Goal: Information Seeking & Learning: Check status

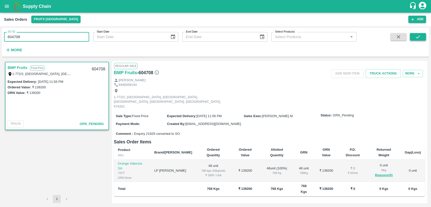
click at [422, 34] on button "submit" at bounding box center [418, 37] width 16 height 8
drag, startPoint x: 5, startPoint y: 38, endPoint x: 0, endPoint y: 43, distance: 6.8
click at [0, 43] on div "SO ID 604708 SO ID Start Date Start Date End Date End Date Select Products Sele…" at bounding box center [215, 116] width 431 height 181
click at [420, 37] on icon "submit" at bounding box center [418, 37] width 6 height 6
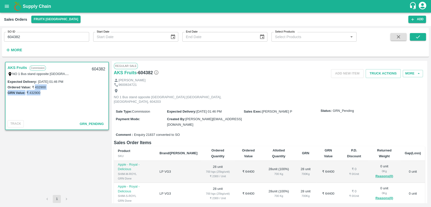
drag, startPoint x: 36, startPoint y: 87, endPoint x: 65, endPoint y: 90, distance: 29.2
click at [65, 90] on div "Expected Delivery : 09 Sep 2025, 01:46 PM Ordered Value: ₹ 432900 GRN Value: ₹ …" at bounding box center [57, 87] width 99 height 17
click at [60, 93] on div "GRN Value: ₹ 432900" at bounding box center [57, 93] width 99 height 6
drag, startPoint x: 35, startPoint y: 87, endPoint x: 45, endPoint y: 87, distance: 10.1
click at [45, 87] on label "₹ 432900" at bounding box center [39, 87] width 14 height 4
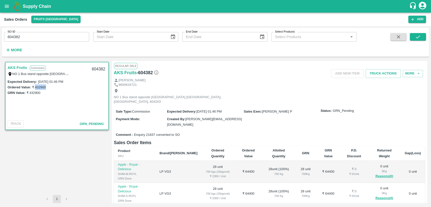
copy label "432900"
drag, startPoint x: 22, startPoint y: 37, endPoint x: 0, endPoint y: 39, distance: 22.3
click at [0, 39] on div "SO ID 604382 SO ID Start Date Start Date End Date End Date Select Products Sele…" at bounding box center [215, 116] width 431 height 181
paste input "text"
click at [420, 39] on icon "submit" at bounding box center [418, 37] width 6 height 6
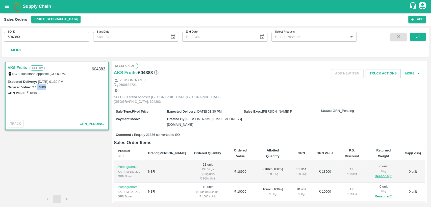
drag, startPoint x: 36, startPoint y: 88, endPoint x: 47, endPoint y: 88, distance: 11.1
click at [47, 88] on div "Ordered Value: ₹ 184800" at bounding box center [57, 87] width 99 height 6
drag, startPoint x: 34, startPoint y: 87, endPoint x: 48, endPoint y: 87, distance: 14.1
click at [48, 87] on div "Ordered Value: ₹ 184800" at bounding box center [57, 87] width 99 height 6
copy label "184800"
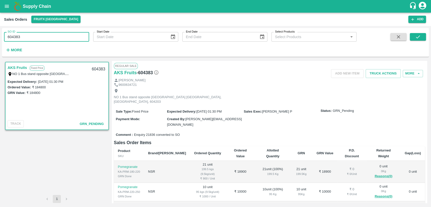
drag, startPoint x: 24, startPoint y: 37, endPoint x: 4, endPoint y: 40, distance: 20.7
click at [4, 40] on div "SO ID 604383 SO ID" at bounding box center [44, 35] width 89 height 14
paste input "text"
type input "604432"
drag, startPoint x: 414, startPoint y: 38, endPoint x: 332, endPoint y: 83, distance: 93.9
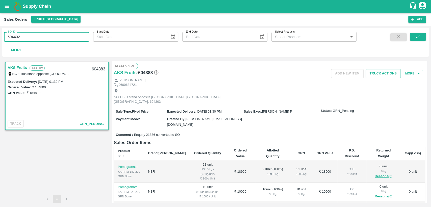
click at [414, 37] on button "submit" at bounding box center [418, 37] width 16 height 8
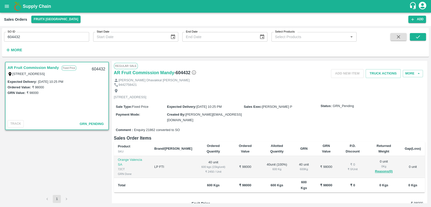
click at [26, 39] on input "604432" at bounding box center [46, 37] width 85 height 10
click at [414, 40] on button "submit" at bounding box center [418, 37] width 16 height 8
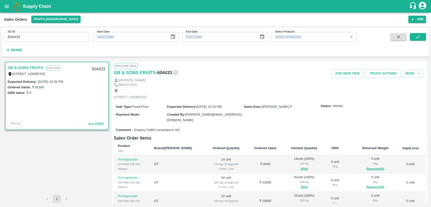
drag, startPoint x: 13, startPoint y: 43, endPoint x: 0, endPoint y: 46, distance: 13.7
click at [0, 46] on div "SO ID 604433 SO ID Start Date Start Date End Date End Date Select Products Sele…" at bounding box center [215, 116] width 431 height 181
drag, startPoint x: 22, startPoint y: 37, endPoint x: 0, endPoint y: 42, distance: 23.0
click at [0, 42] on div "SO ID 604433 SO ID Start Date Start Date End Date End Date Select Products Sele…" at bounding box center [215, 116] width 431 height 181
paste input "text"
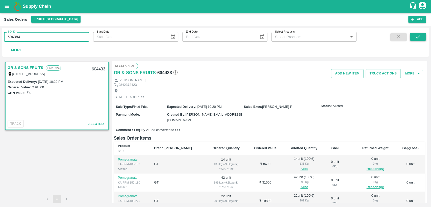
click at [411, 37] on button "submit" at bounding box center [418, 37] width 16 height 8
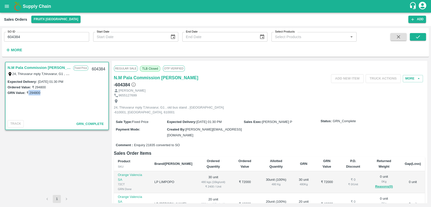
drag, startPoint x: 28, startPoint y: 92, endPoint x: 46, endPoint y: 94, distance: 17.5
click at [46, 94] on div "GRN Value: ₹ 294800" at bounding box center [57, 93] width 99 height 6
copy label "294800"
drag, startPoint x: 24, startPoint y: 35, endPoint x: 0, endPoint y: 38, distance: 24.7
click at [0, 38] on div "SO ID 604384 SO ID Start Date Start Date End Date End Date Select Products Sele…" at bounding box center [215, 116] width 431 height 181
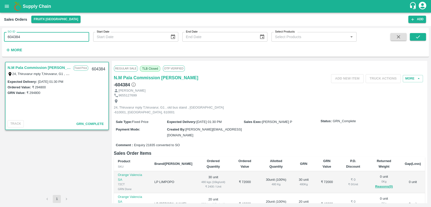
paste input "text"
drag, startPoint x: 428, startPoint y: 31, endPoint x: 422, endPoint y: 36, distance: 7.5
click at [427, 31] on div "SO ID 604379 SO ID Start Date Start Date End Date End Date Select Products Sele…" at bounding box center [215, 42] width 427 height 25
click at [421, 36] on button "submit" at bounding box center [418, 37] width 16 height 8
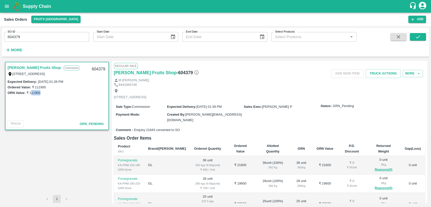
drag, startPoint x: 31, startPoint y: 92, endPoint x: 47, endPoint y: 93, distance: 16.8
click at [47, 93] on div "GRN Value: ₹ 111900" at bounding box center [57, 93] width 99 height 6
drag, startPoint x: 29, startPoint y: 92, endPoint x: 43, endPoint y: 93, distance: 13.7
click at [43, 93] on div "GRN Value: ₹ 111900" at bounding box center [57, 93] width 99 height 6
copy label "111900"
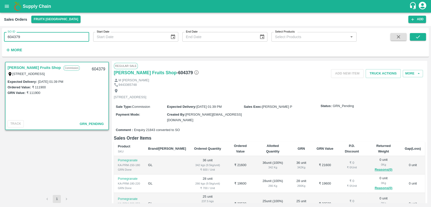
drag, startPoint x: 24, startPoint y: 38, endPoint x: 2, endPoint y: 42, distance: 22.3
click at [2, 42] on div "SO ID 604379 SO ID Start Date Start Date End Date End Date Select Products Sele…" at bounding box center [178, 41] width 357 height 26
type input "604381"
click at [418, 35] on icon "submit" at bounding box center [418, 37] width 6 height 6
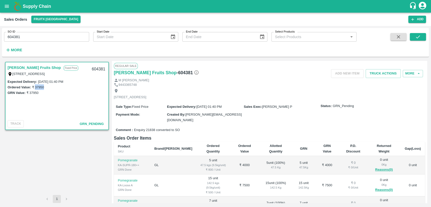
drag, startPoint x: 35, startPoint y: 88, endPoint x: 48, endPoint y: 87, distance: 12.7
click at [48, 87] on div "Ordered Value: ₹ 37950" at bounding box center [57, 87] width 99 height 6
copy label "37950"
click at [6, 9] on button "open drawer" at bounding box center [7, 7] width 12 height 12
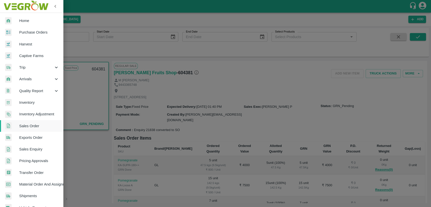
click at [32, 103] on span "Inventory" at bounding box center [39, 103] width 40 height 6
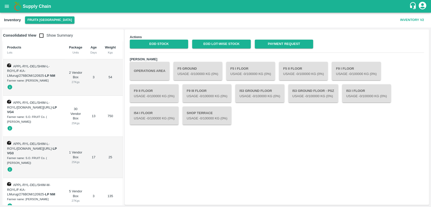
click at [42, 35] on input "checkbox" at bounding box center [41, 36] width 10 height 10
checkbox input "true"
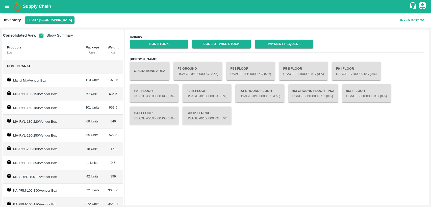
click at [148, 39] on div "EOD Stock" at bounding box center [157, 42] width 62 height 13
click at [149, 43] on link "EOD Stock" at bounding box center [159, 44] width 58 height 9
click at [207, 43] on link "EOD Lot-wise Stock" at bounding box center [221, 44] width 58 height 9
click at [208, 46] on link "EOD Lot-wise Stock" at bounding box center [221, 44] width 58 height 9
